Goal: Task Accomplishment & Management: Manage account settings

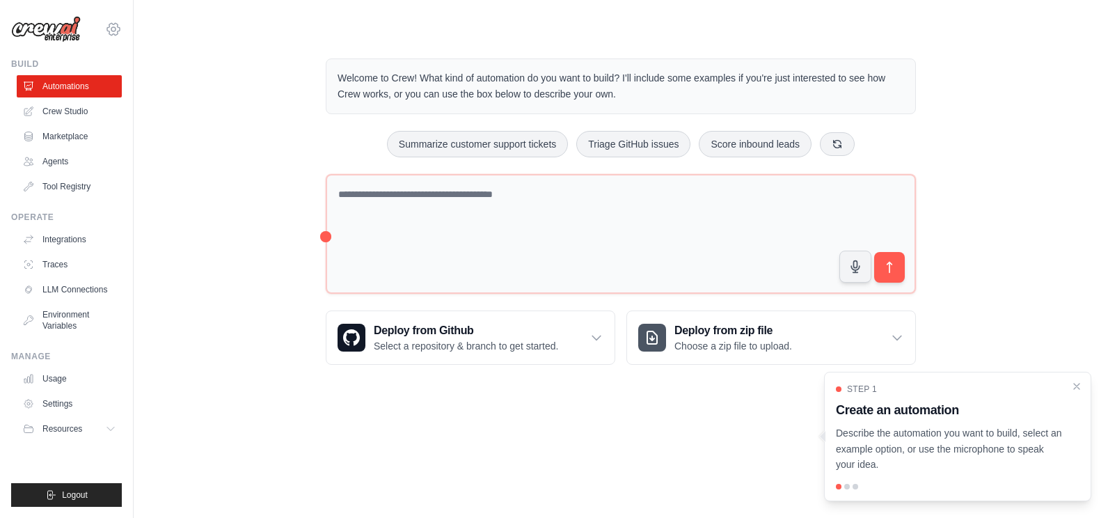
click at [121, 24] on div "[EMAIL_ADDRESS][DOMAIN_NAME] Settings" at bounding box center [66, 22] width 111 height 45
click at [115, 29] on icon at bounding box center [113, 29] width 17 height 17
drag, startPoint x: 88, startPoint y: 95, endPoint x: 95, endPoint y: 100, distance: 7.9
click at [88, 95] on link "Settings" at bounding box center [113, 93] width 123 height 25
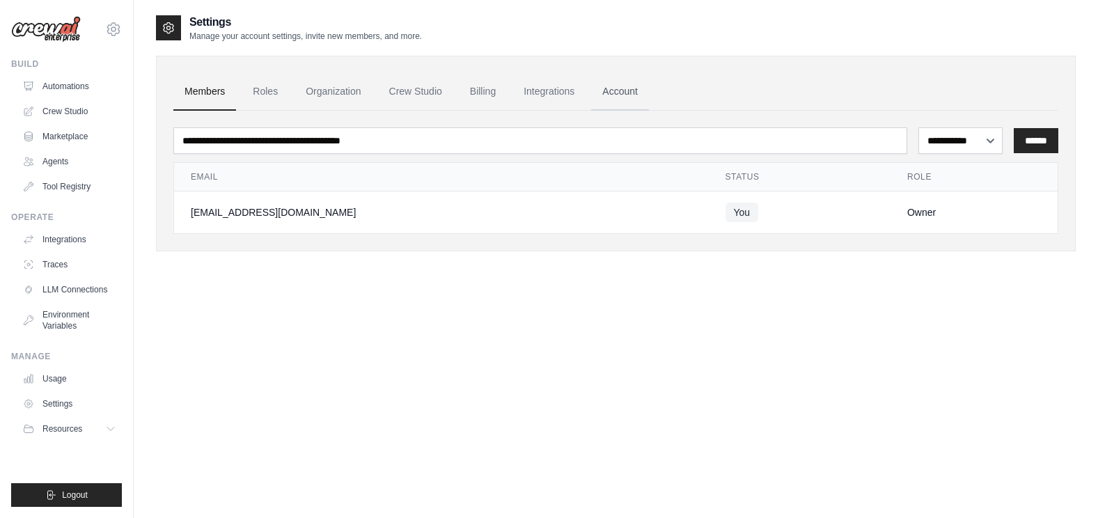
click at [616, 89] on link "Account" at bounding box center [620, 92] width 58 height 38
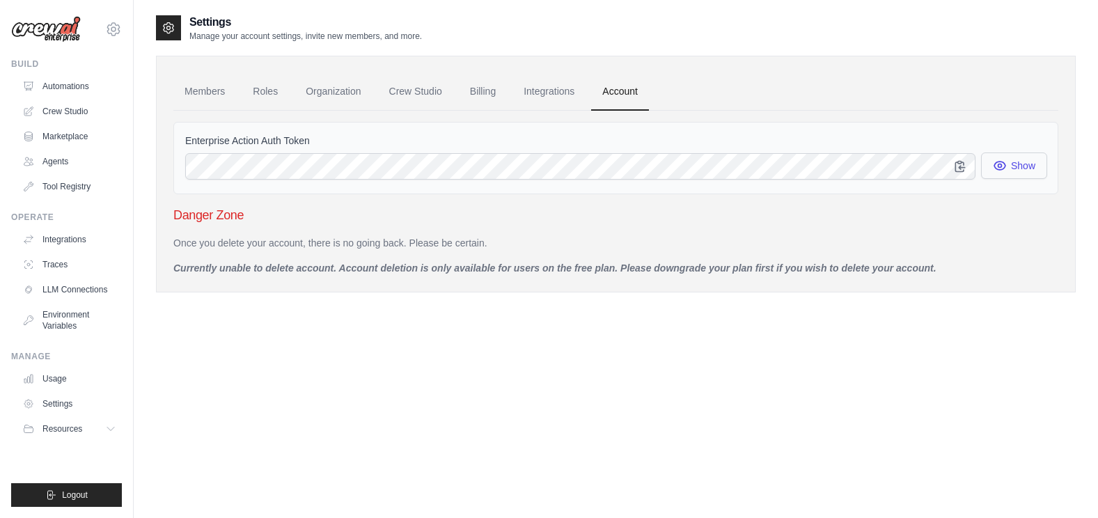
click at [1017, 163] on button "Show" at bounding box center [1014, 165] width 66 height 26
click at [196, 81] on link "Members" at bounding box center [204, 92] width 63 height 38
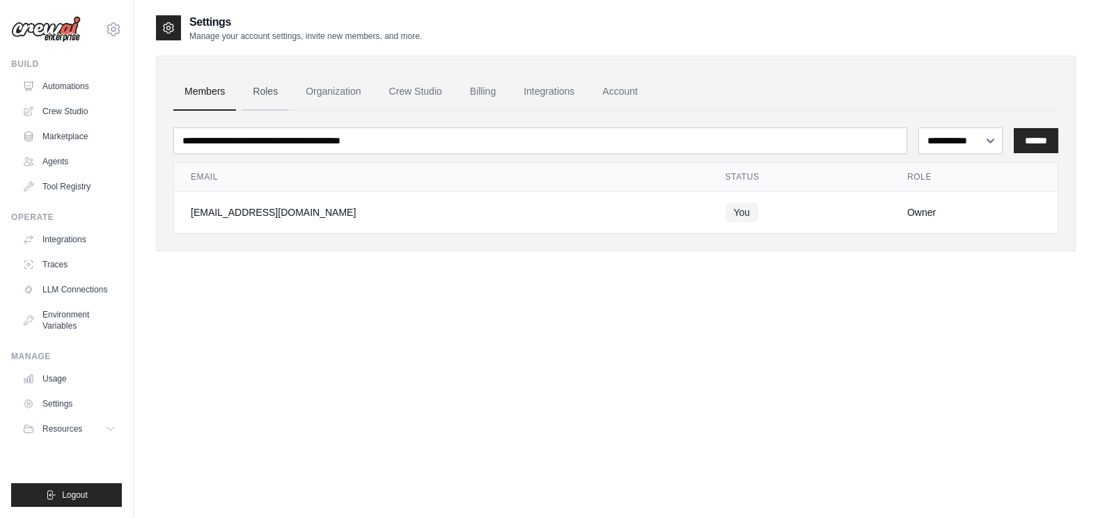
click at [267, 88] on link "Roles" at bounding box center [265, 92] width 47 height 38
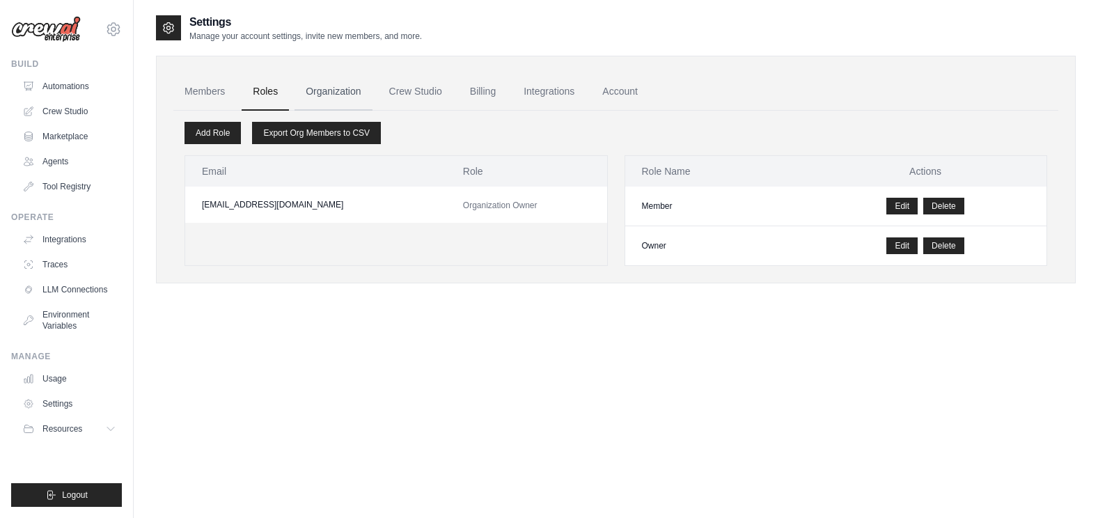
click at [342, 94] on link "Organization" at bounding box center [332, 92] width 77 height 38
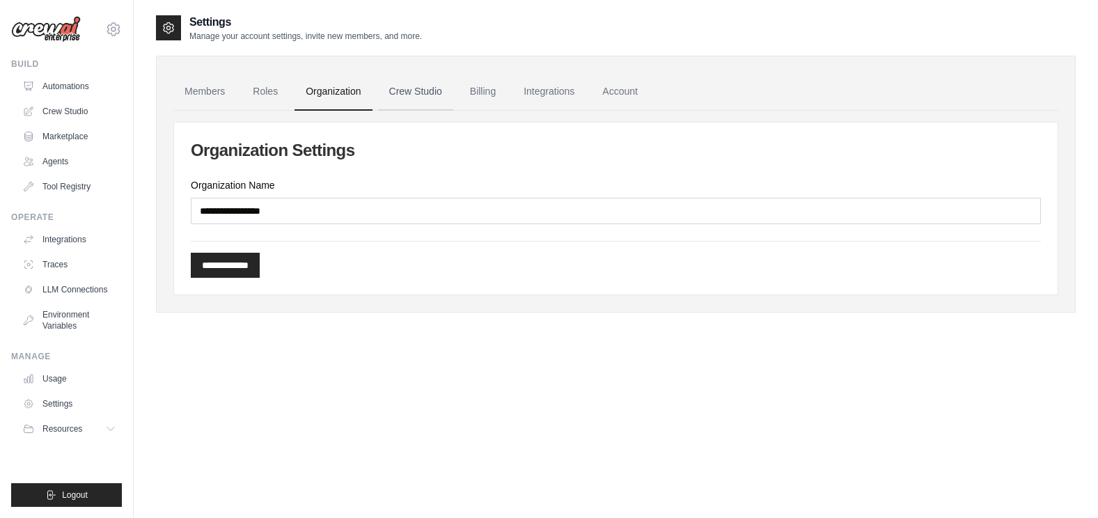
click at [409, 94] on link "Crew Studio" at bounding box center [415, 92] width 75 height 38
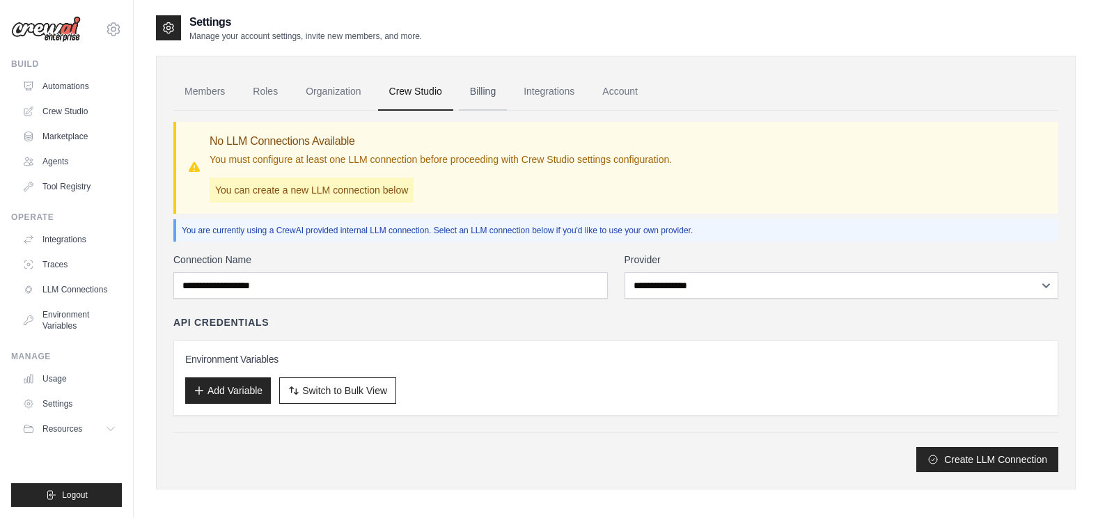
click at [494, 97] on link "Billing" at bounding box center [483, 92] width 48 height 38
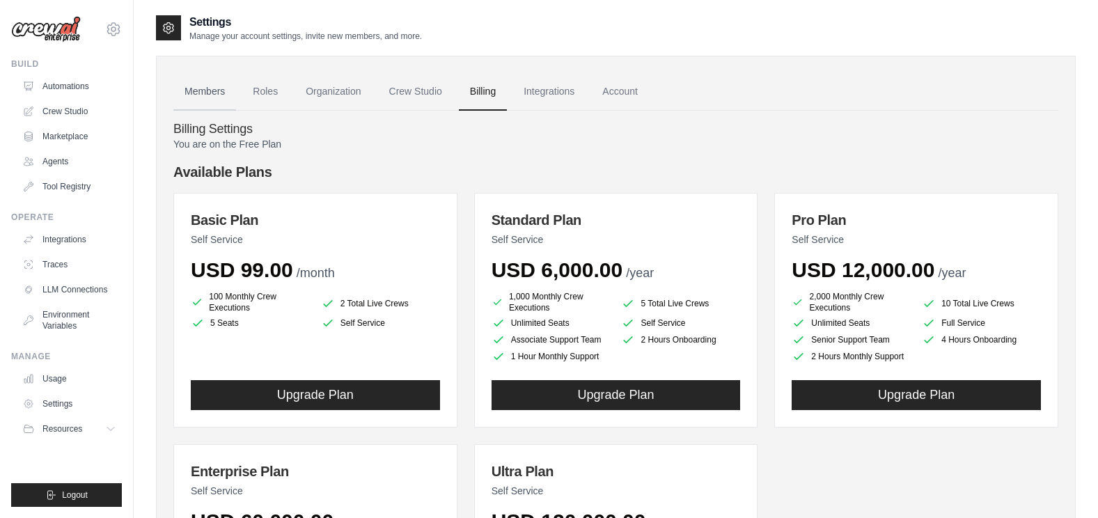
click at [196, 79] on link "Members" at bounding box center [204, 92] width 63 height 38
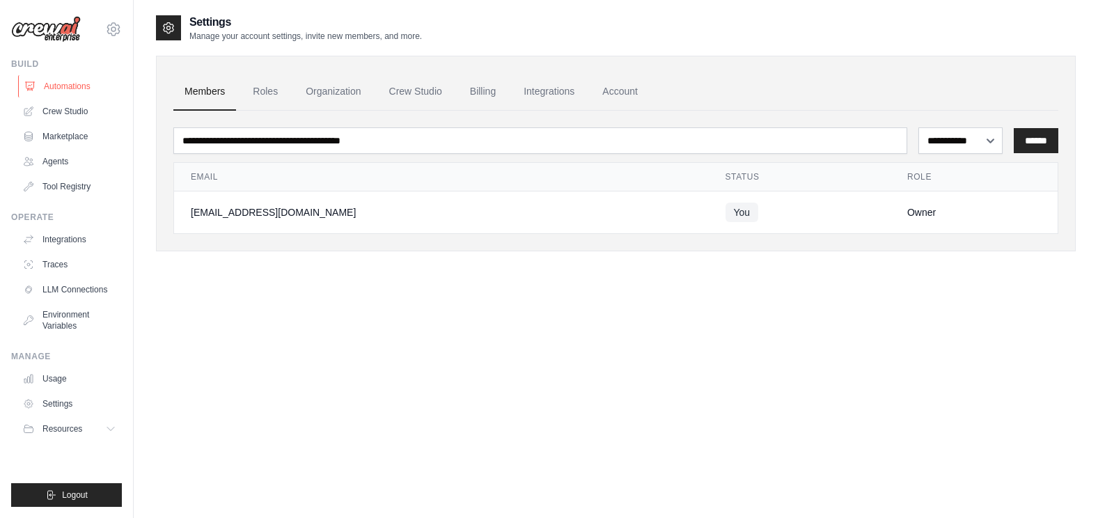
click at [86, 86] on link "Automations" at bounding box center [70, 86] width 105 height 22
